Goal: Ask a question

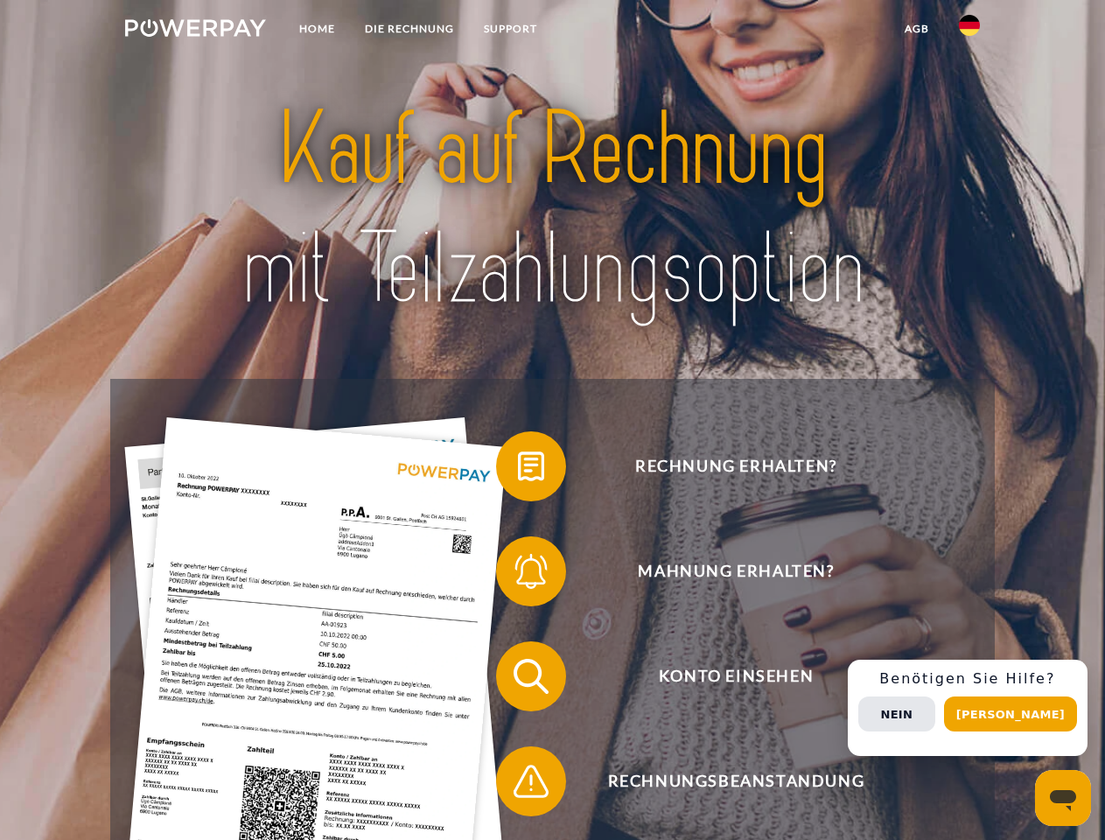
click at [195, 31] on img at bounding box center [195, 27] width 141 height 17
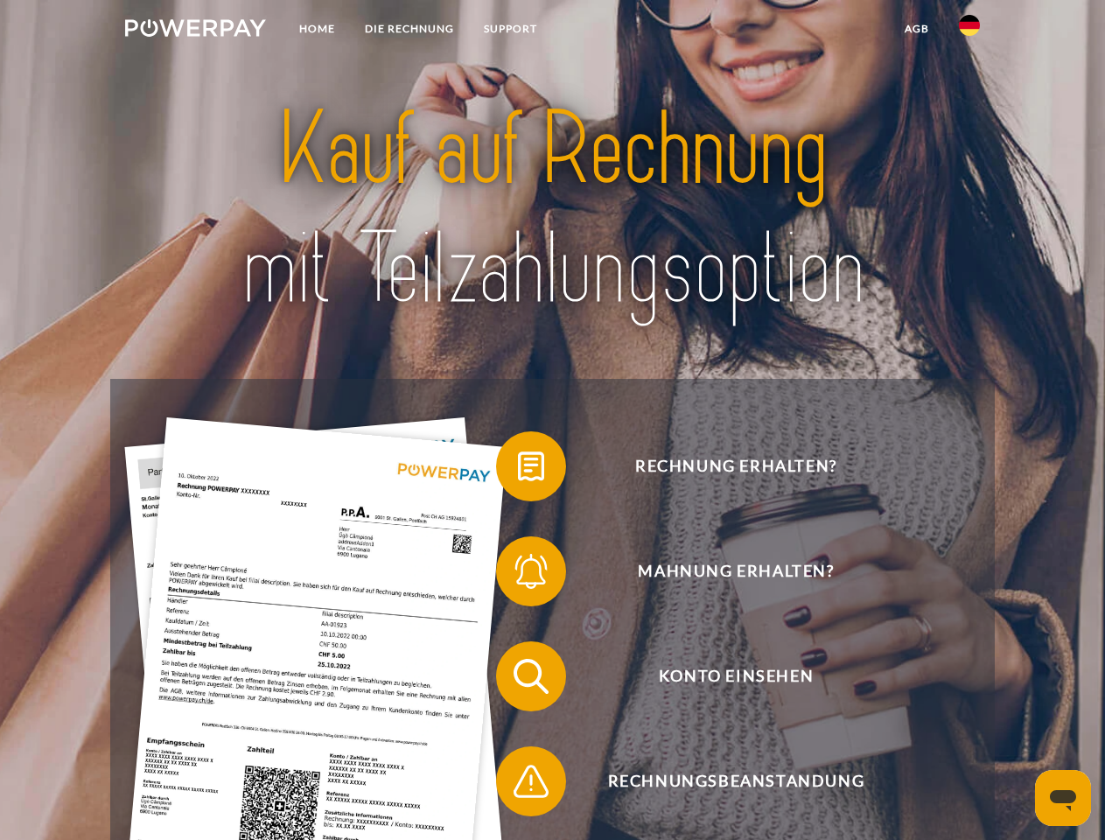
click at [969, 31] on img at bounding box center [969, 25] width 21 height 21
click at [916, 29] on link "agb" at bounding box center [917, 28] width 54 height 31
click at [518, 470] on span at bounding box center [504, 465] width 87 height 87
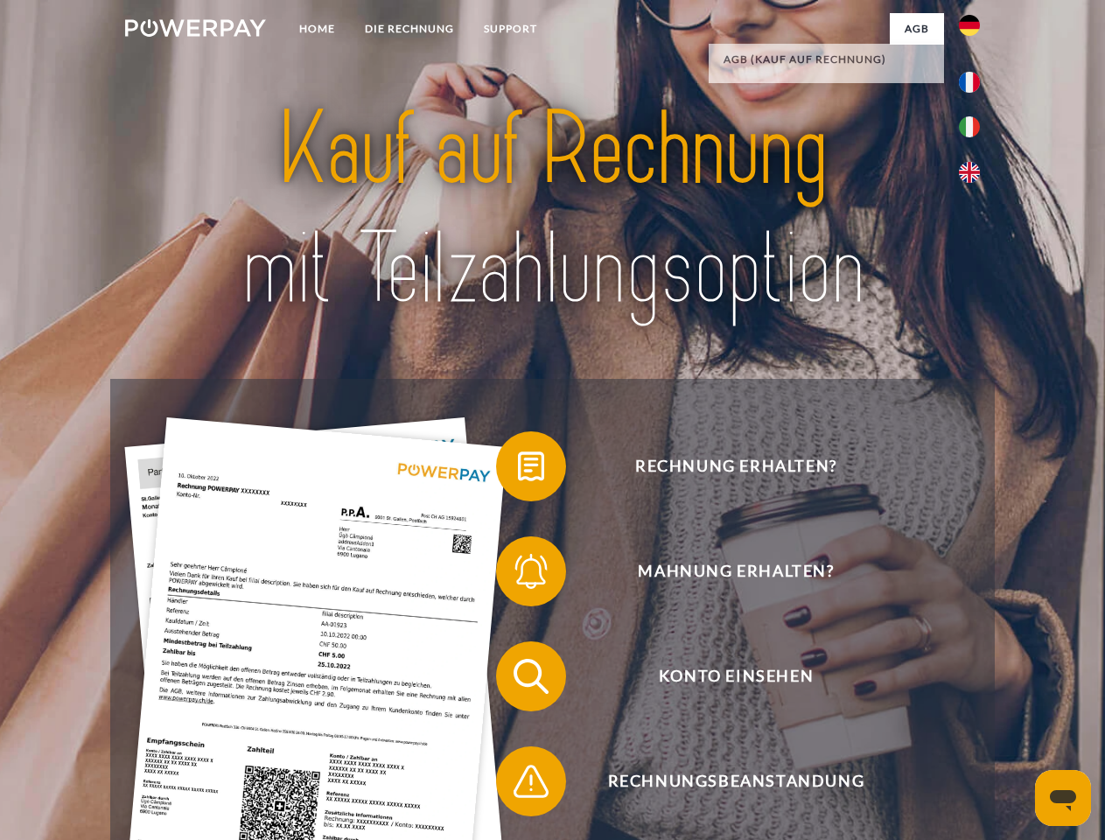
click at [518, 575] on span at bounding box center [504, 570] width 87 height 87
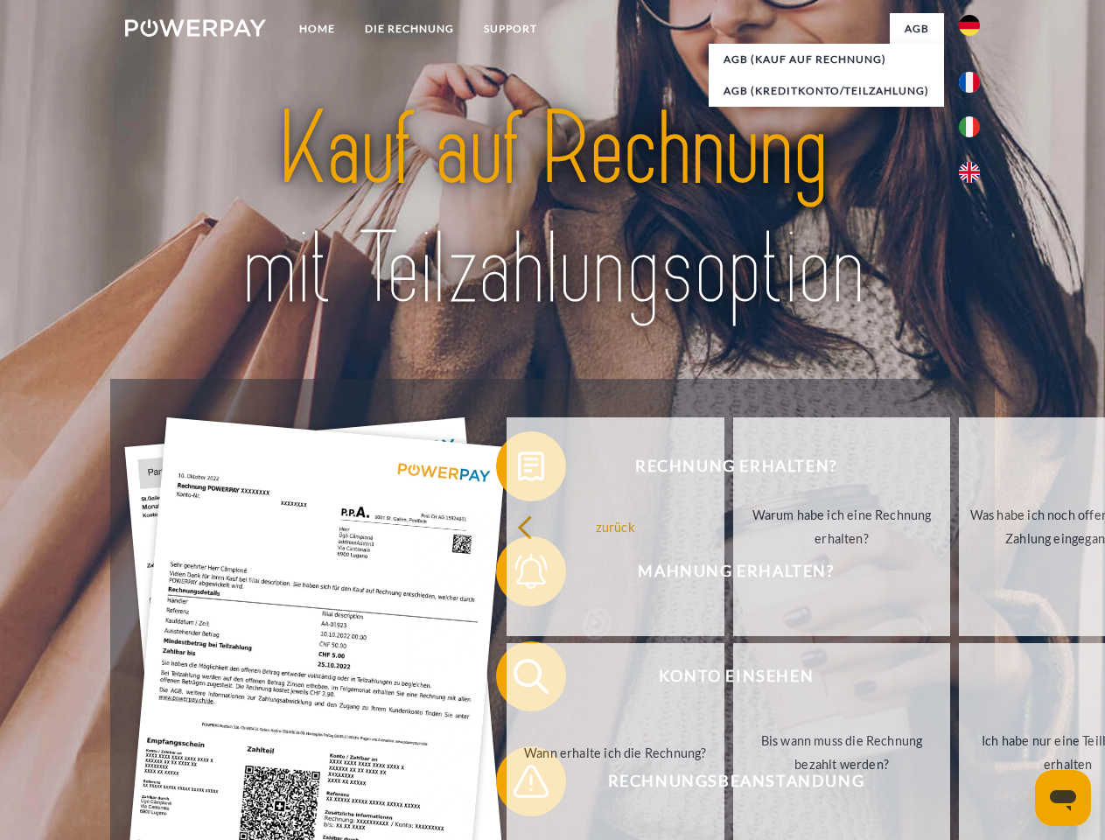
click at [733, 680] on link "Bis wann muss die Rechnung bezahlt werden?" at bounding box center [842, 752] width 218 height 219
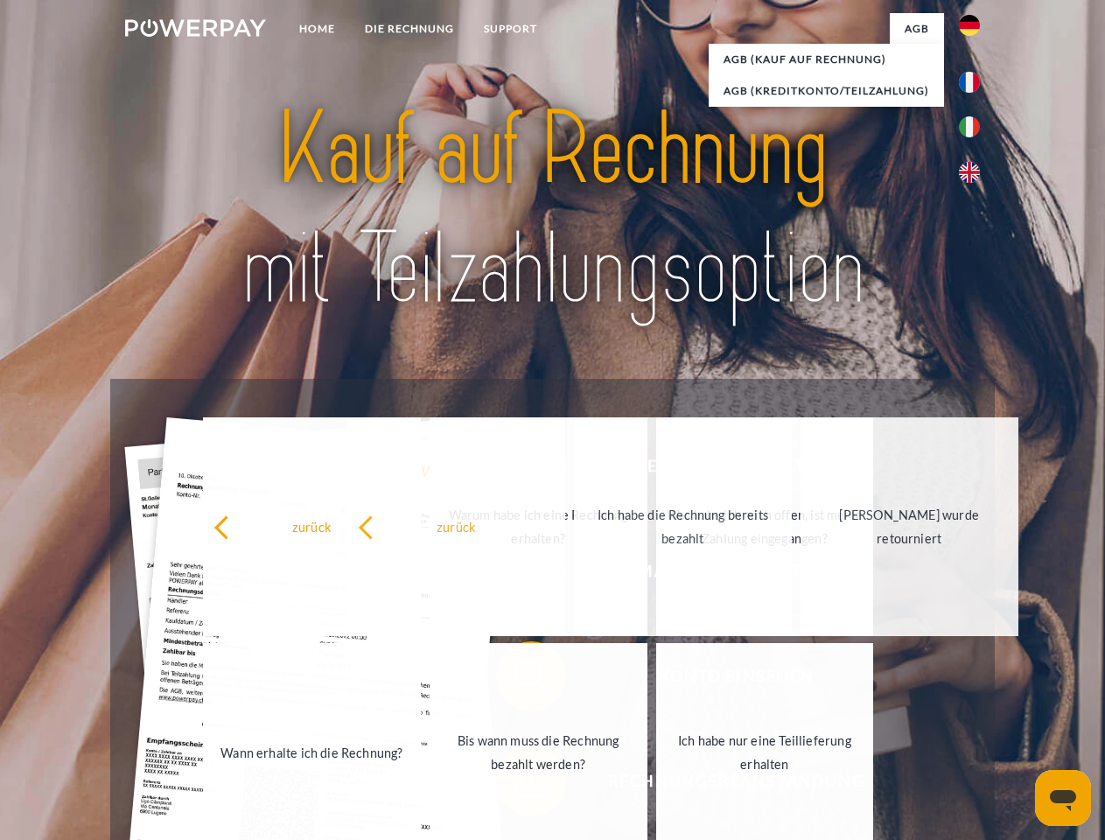
click at [656, 785] on link "Ich habe nur eine Teillieferung erhalten" at bounding box center [765, 752] width 218 height 219
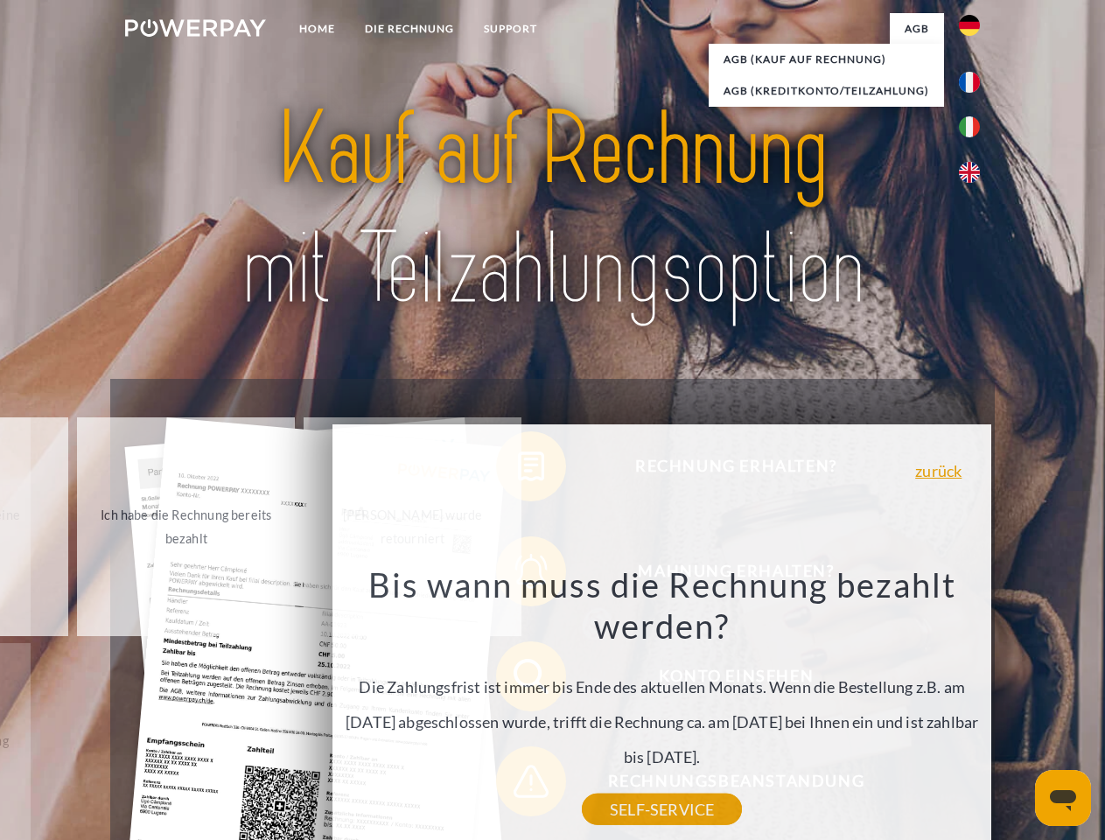
click at [974, 708] on div "Rechnung erhalten? Mahnung erhalten? Konto einsehen" at bounding box center [551, 729] width 883 height 700
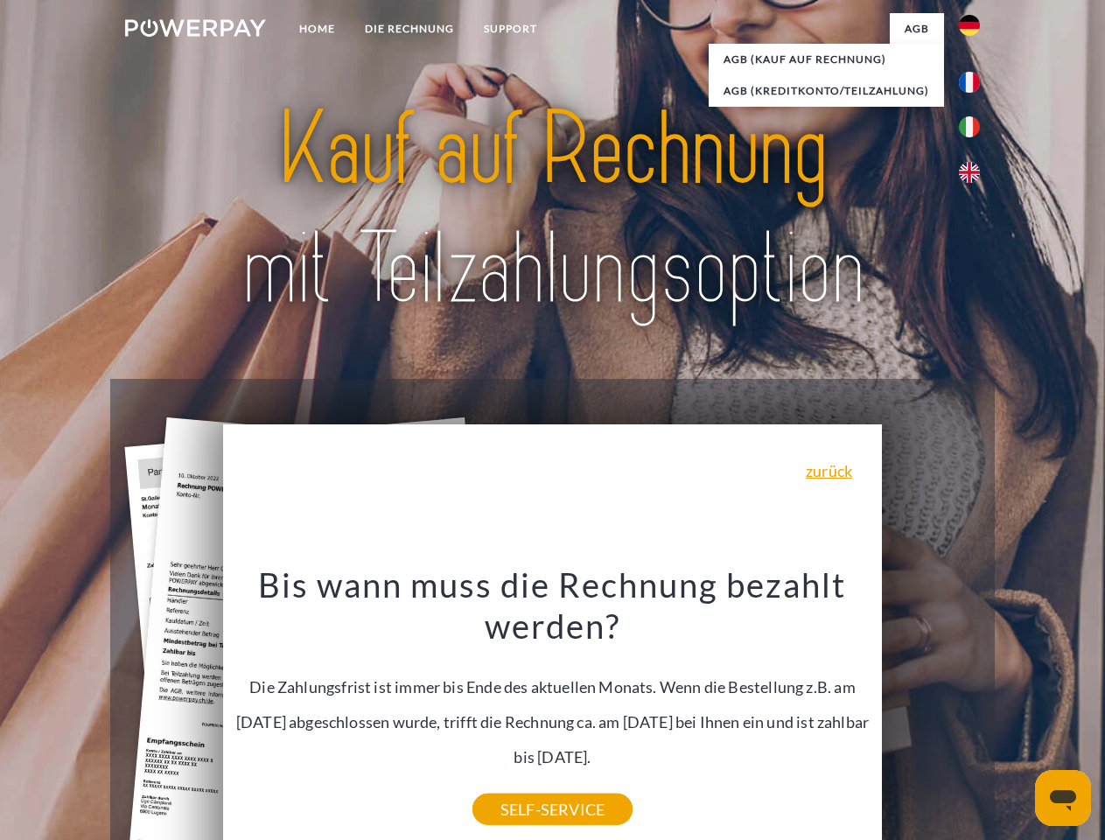
click at [931, 711] on span "Konto einsehen" at bounding box center [735, 676] width 429 height 70
click at [1016, 714] on header "Home DIE RECHNUNG SUPPORT" at bounding box center [552, 604] width 1105 height 1208
